Goal: Find specific page/section: Find specific page/section

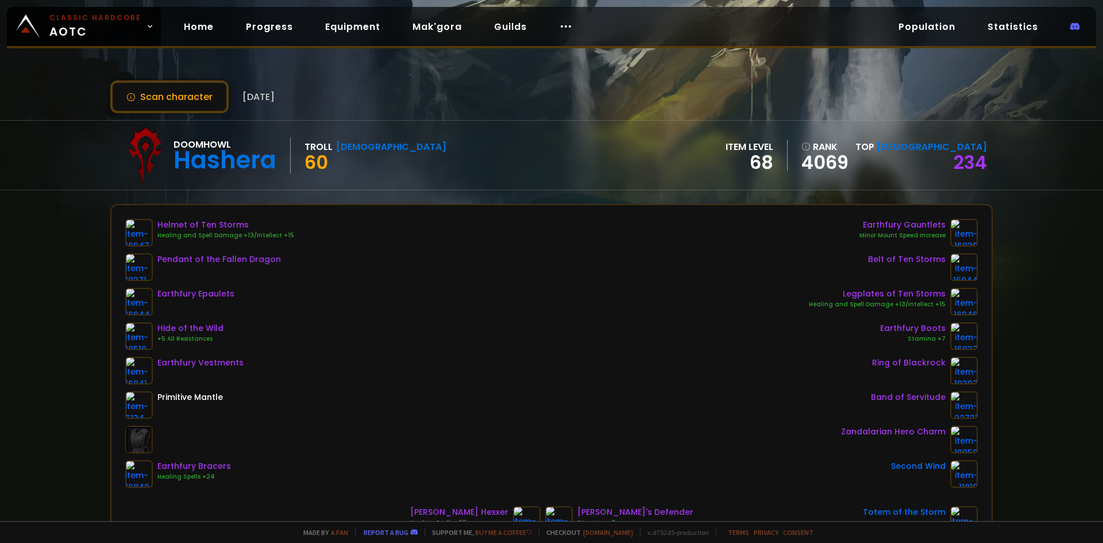
scroll to position [115, 0]
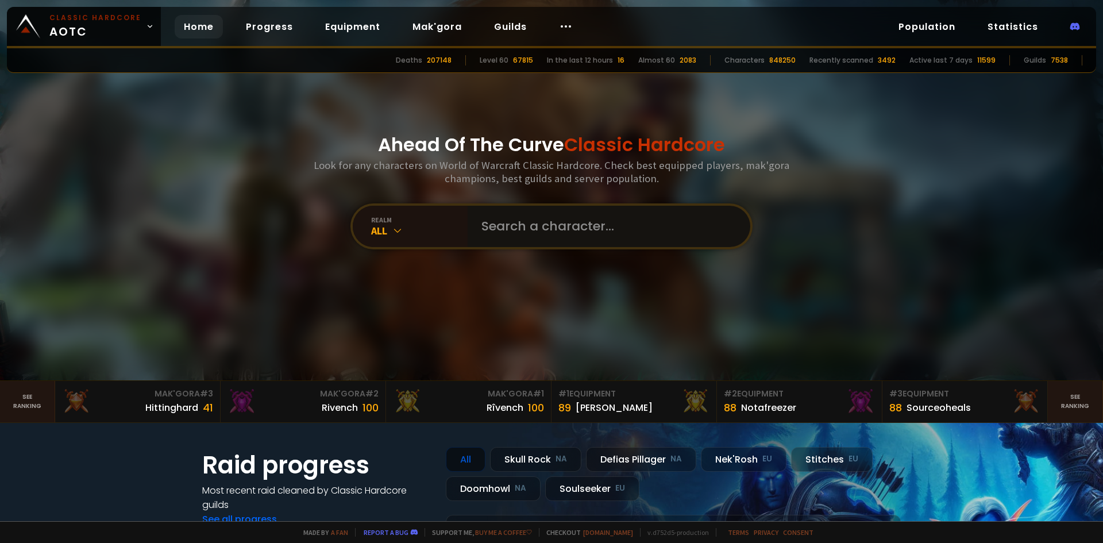
click at [515, 214] on input "text" at bounding box center [605, 226] width 262 height 41
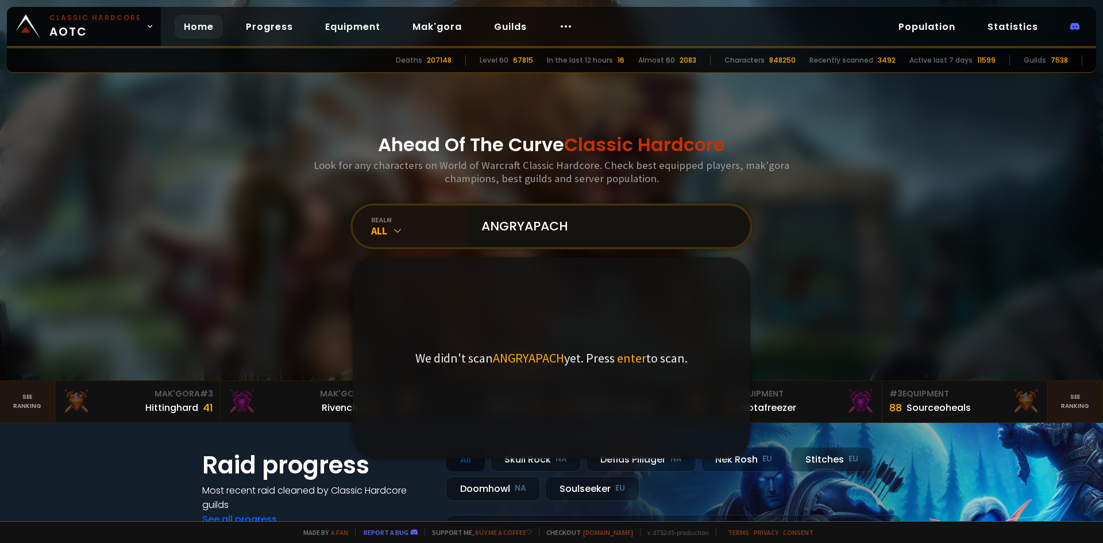
type input "ANGRYAPACHE"
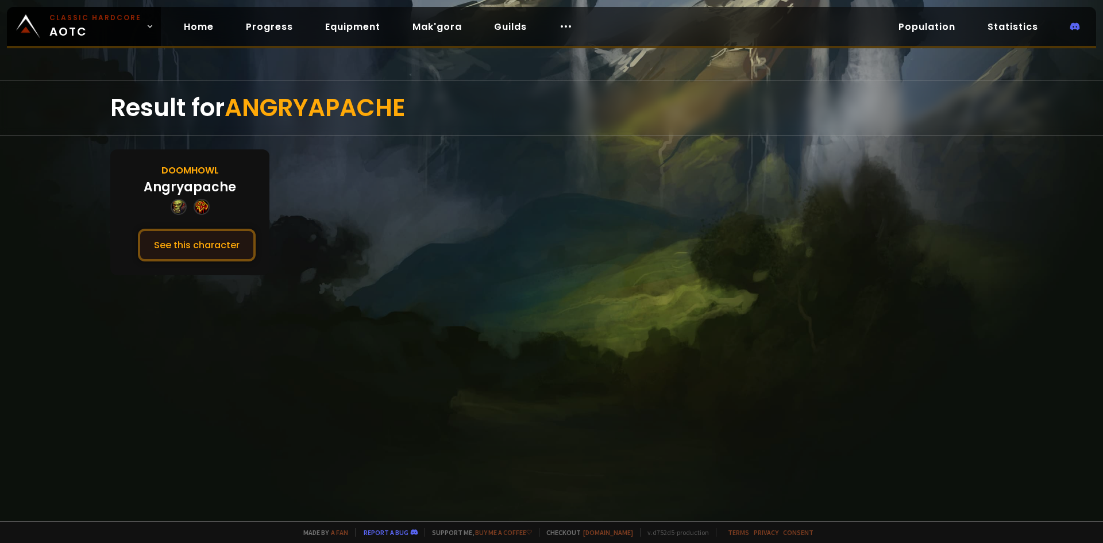
click at [221, 244] on button "See this character" at bounding box center [197, 245] width 118 height 33
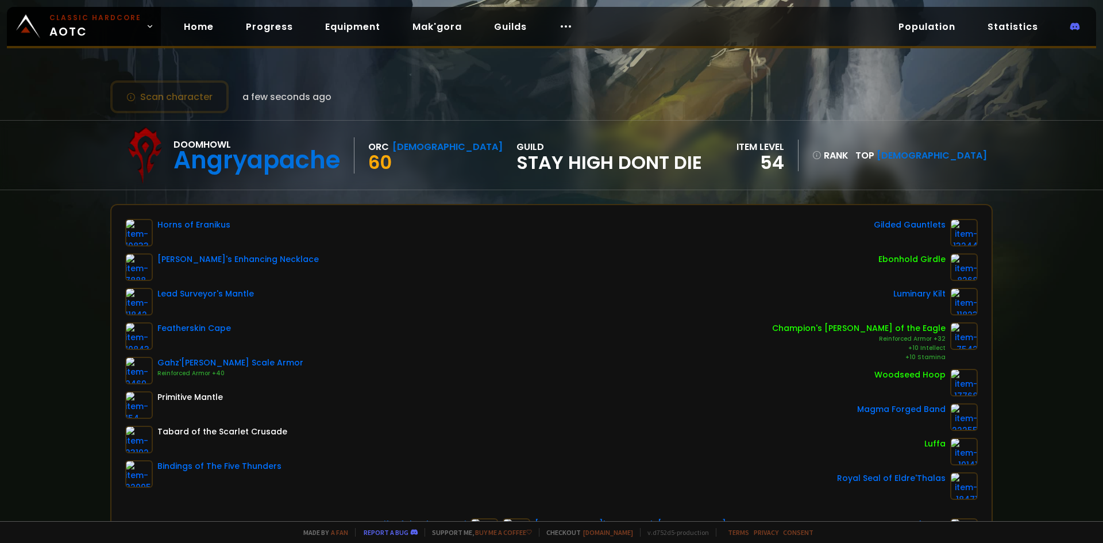
scroll to position [115, 0]
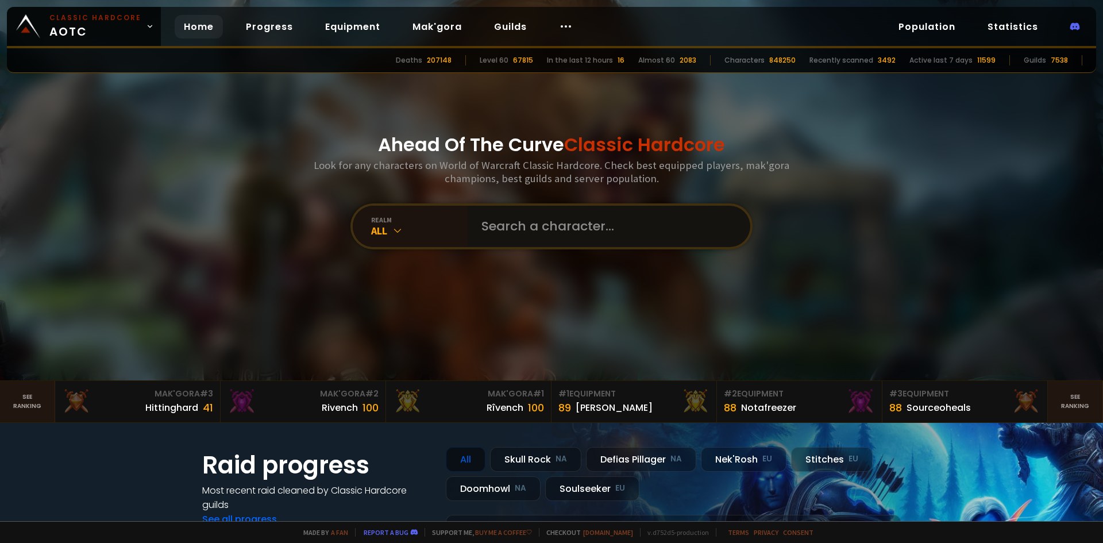
click at [512, 230] on input "text" at bounding box center [605, 226] width 262 height 41
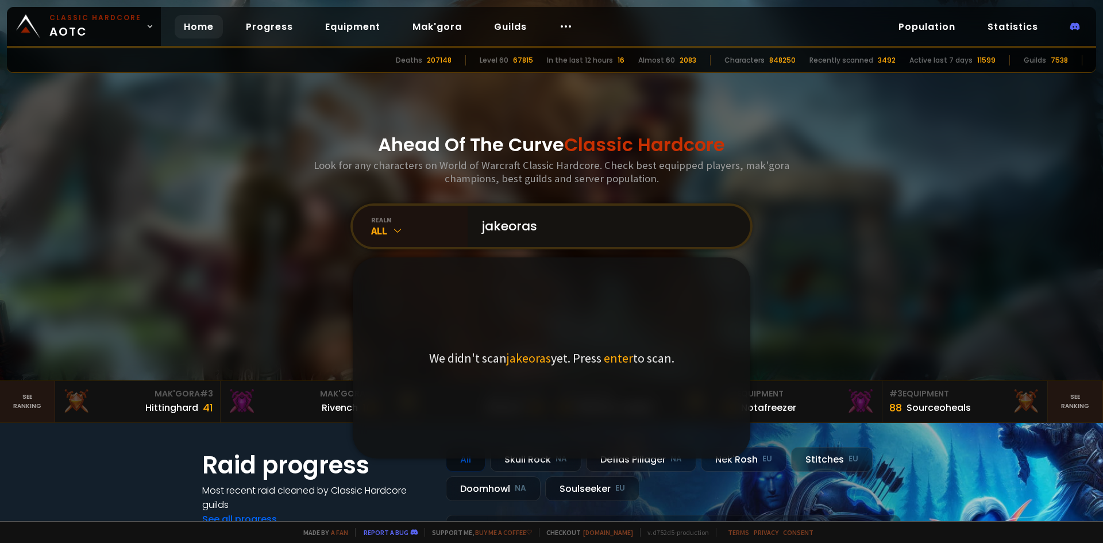
type input "jakeorash"
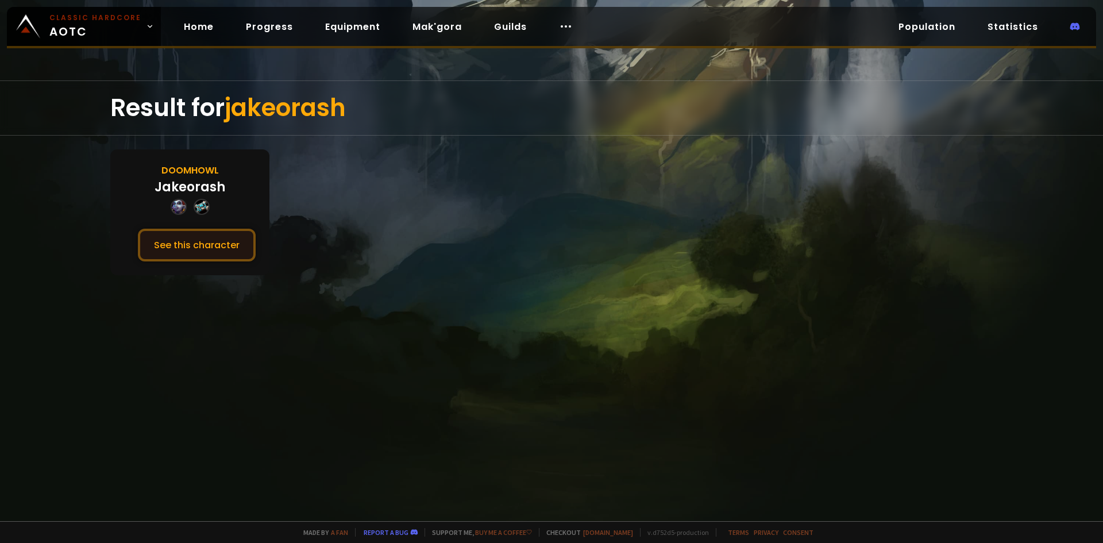
click at [215, 250] on button "See this character" at bounding box center [197, 245] width 118 height 33
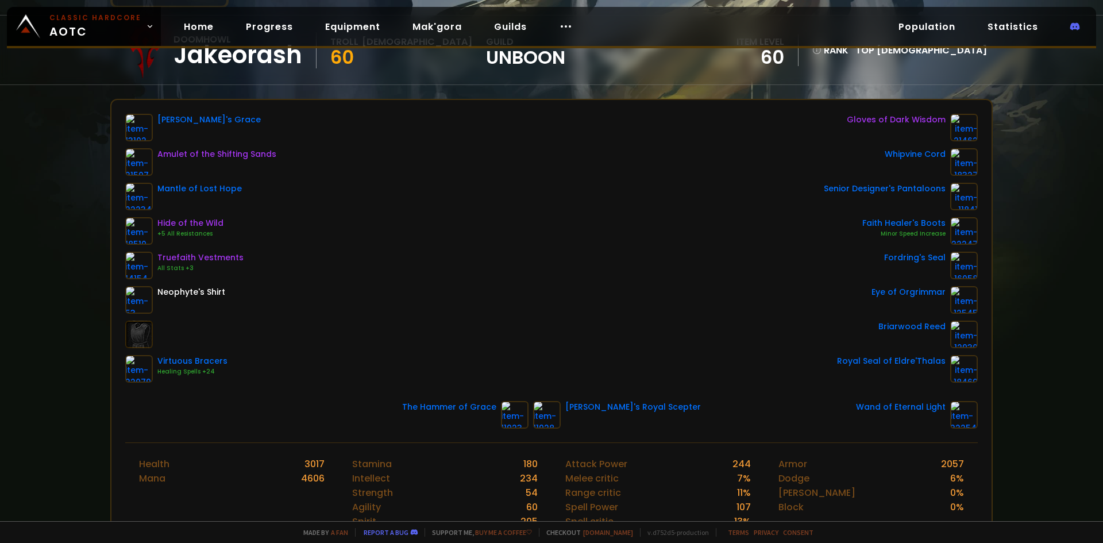
scroll to position [115, 0]
